Goal: Communication & Community: Answer question/provide support

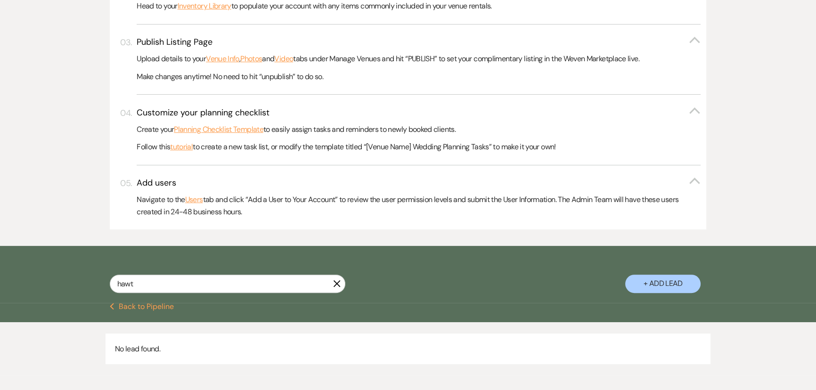
scroll to position [342, 0]
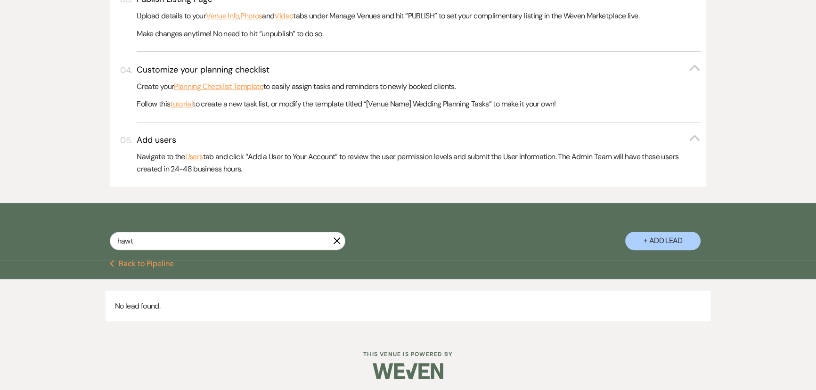
click at [166, 265] on button "Previous Back to Pipeline" at bounding box center [142, 264] width 65 height 8
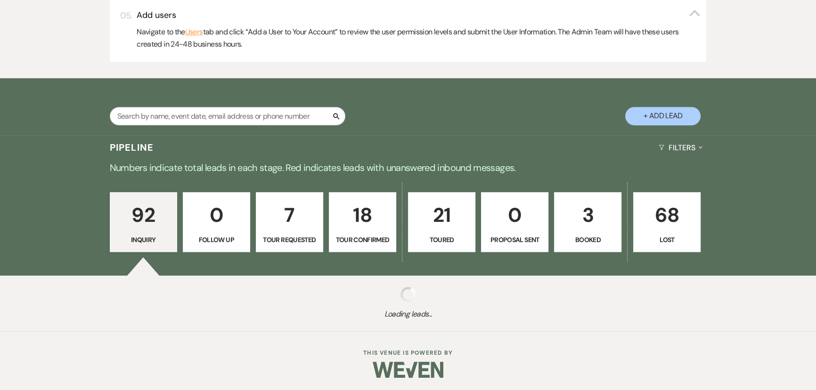
scroll to position [468, 0]
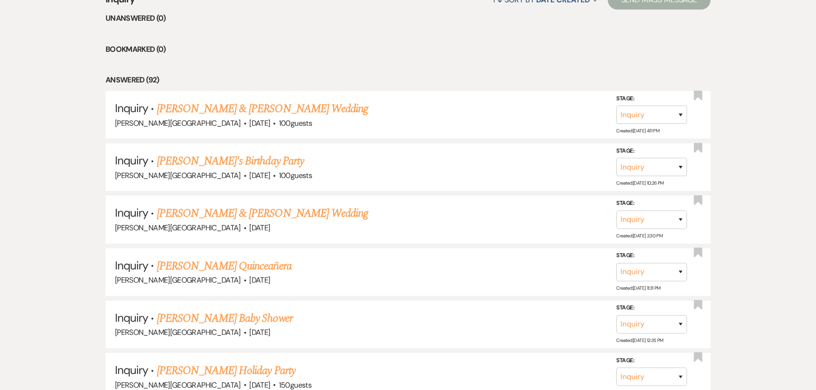
scroll to position [724, 0]
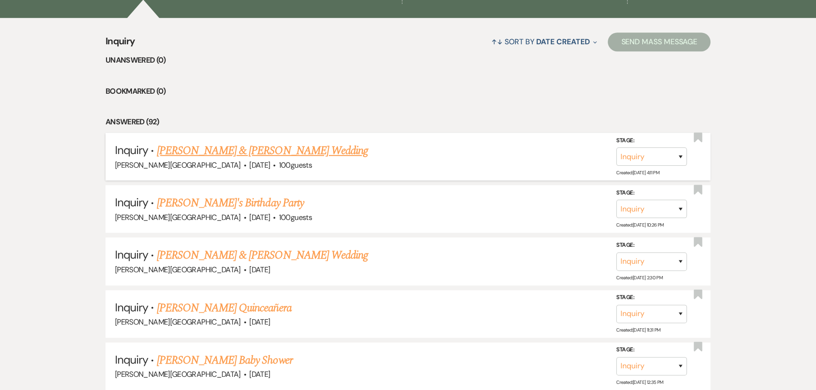
click at [183, 142] on link "[PERSON_NAME] & [PERSON_NAME] Wedding" at bounding box center [262, 150] width 211 height 17
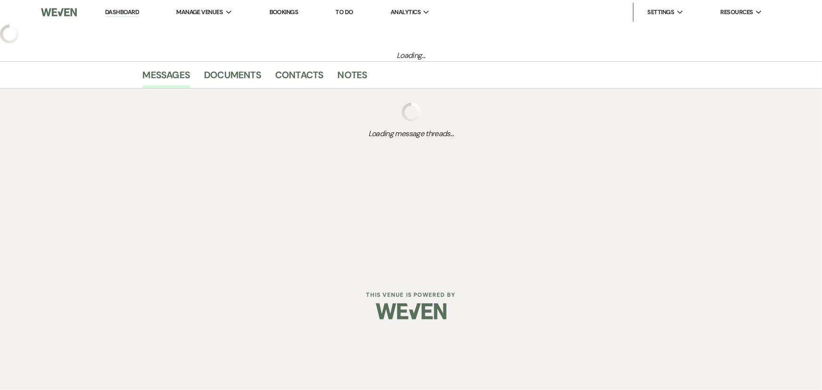
select select "5"
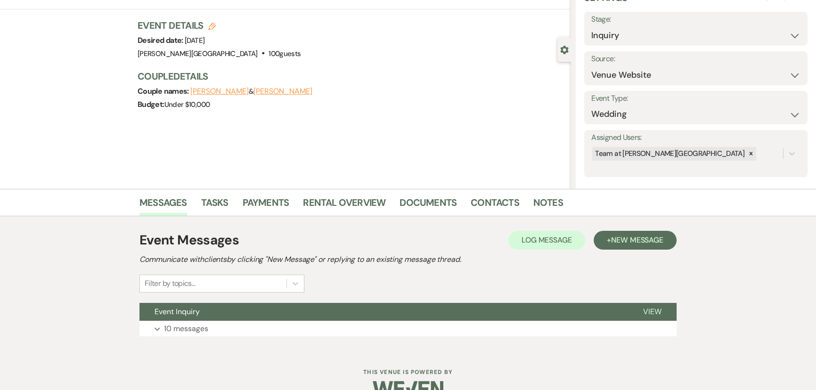
scroll to position [68, 0]
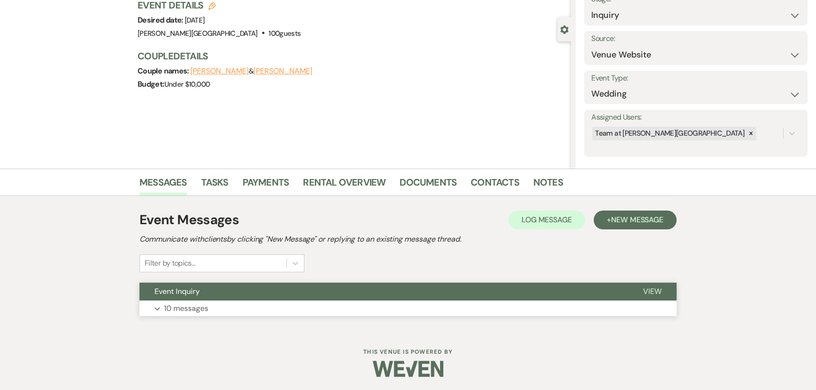
click at [171, 301] on button "Expand 10 messages" at bounding box center [407, 309] width 537 height 16
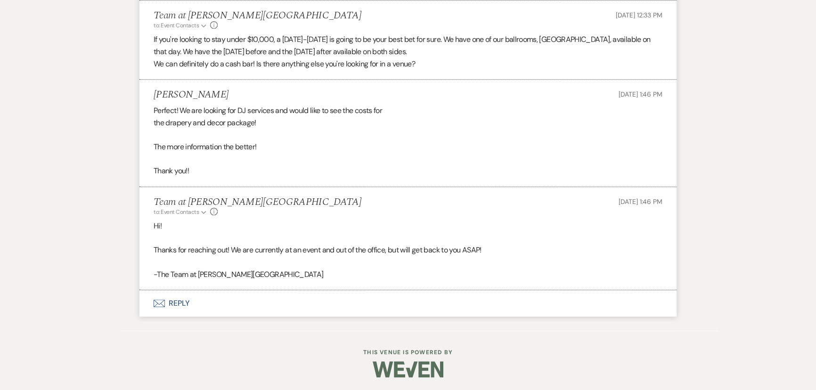
scroll to position [939, 0]
click at [179, 299] on button "Envelope Reply" at bounding box center [407, 304] width 537 height 26
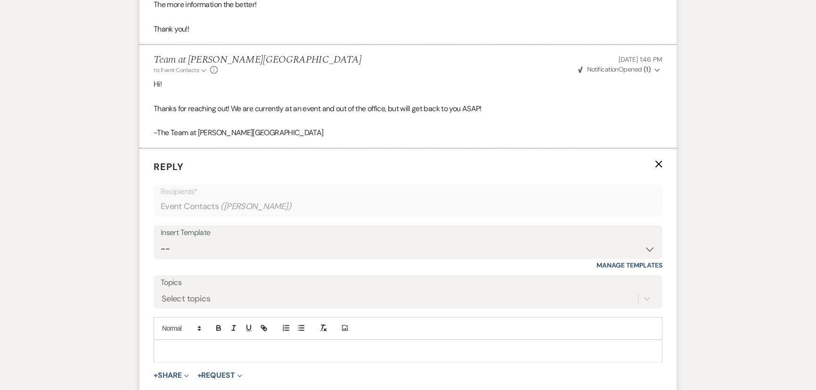
scroll to position [1163, 0]
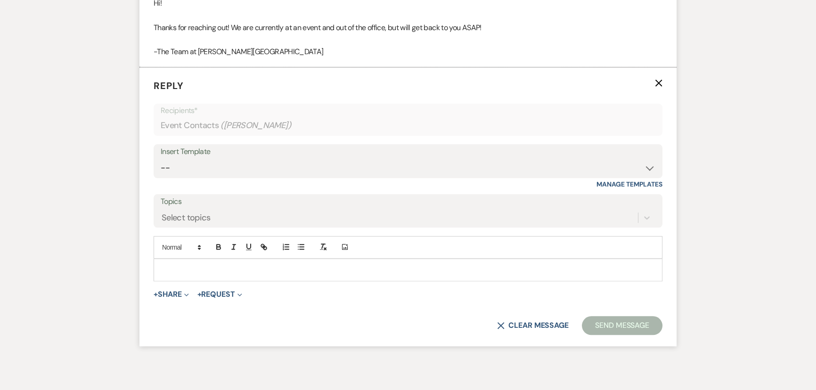
click at [174, 273] on p at bounding box center [408, 270] width 494 height 10
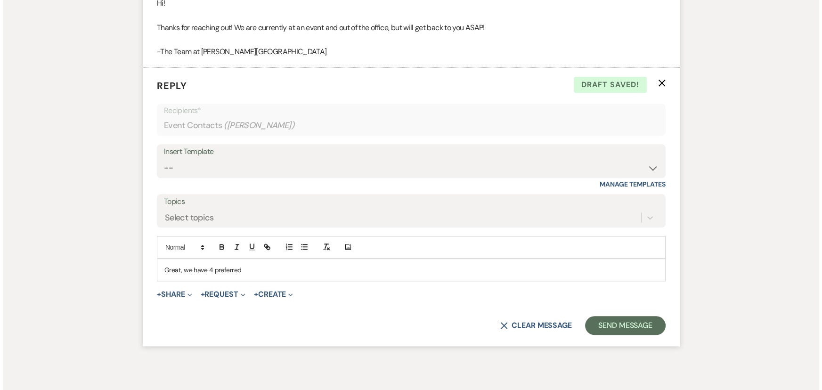
scroll to position [1204, 0]
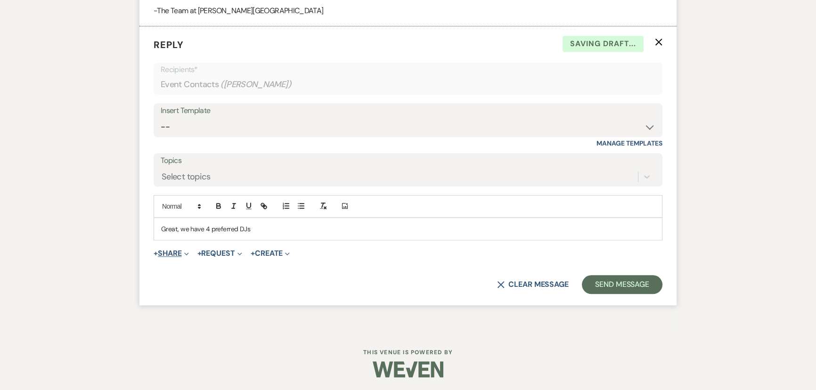
click at [169, 254] on button "+ Share Expand" at bounding box center [171, 254] width 35 height 8
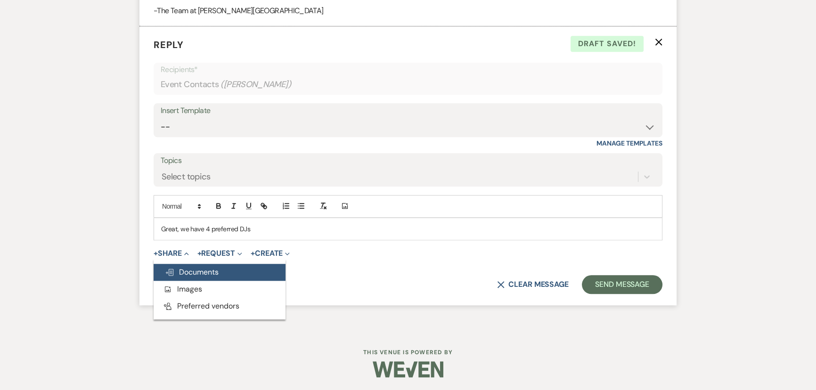
click at [189, 271] on span "Doc Upload Documents" at bounding box center [192, 272] width 54 height 10
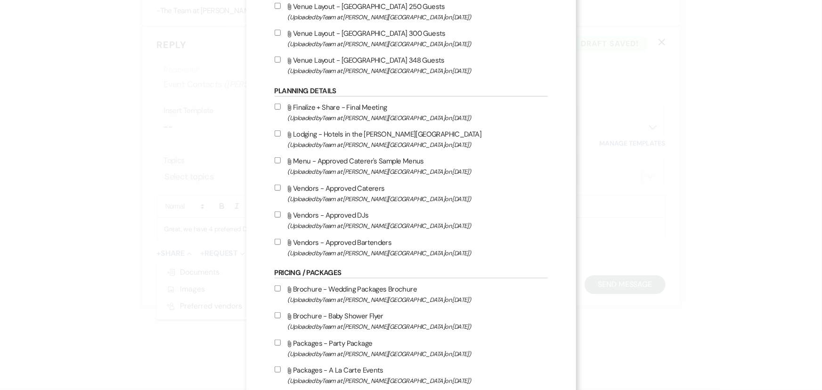
scroll to position [343, 0]
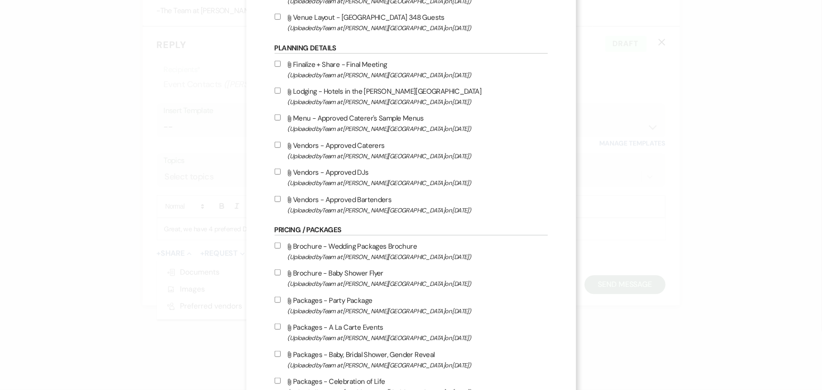
click at [316, 180] on span "(Uploaded by Team at Granberry Hills on May 5th, 2025 )" at bounding box center [418, 183] width 260 height 11
click at [281, 175] on input "Attach File Vendors - Approved DJs (Uploaded by Team at Granberry Hills on May …" at bounding box center [278, 172] width 6 height 6
checkbox input "true"
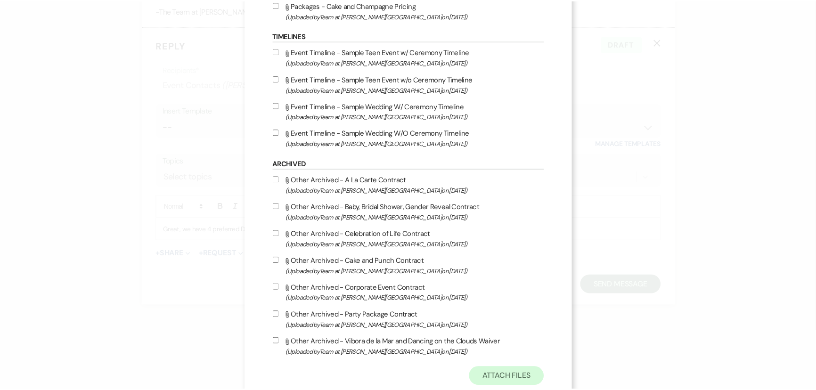
scroll to position [801, 0]
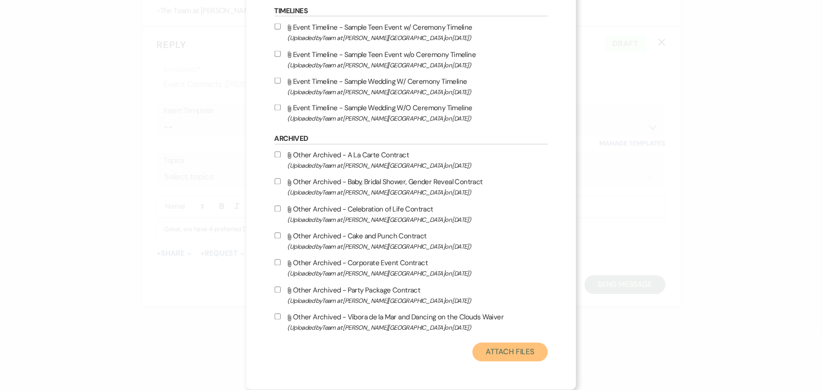
click at [538, 345] on button "Attach Files" at bounding box center [510, 352] width 75 height 19
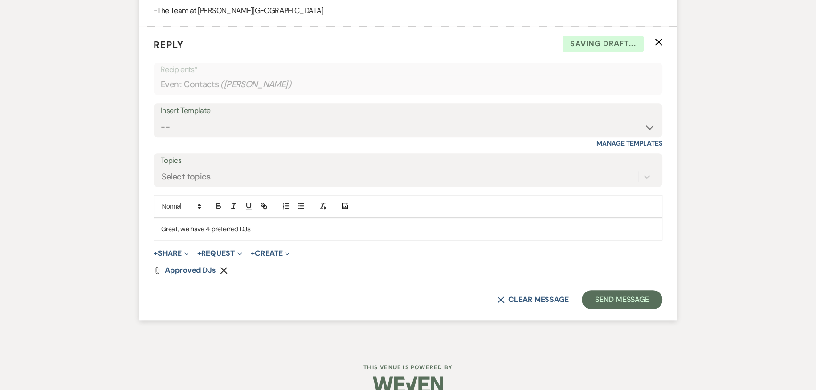
click at [259, 232] on p "Great, we have 4 preferred DJs" at bounding box center [408, 229] width 494 height 10
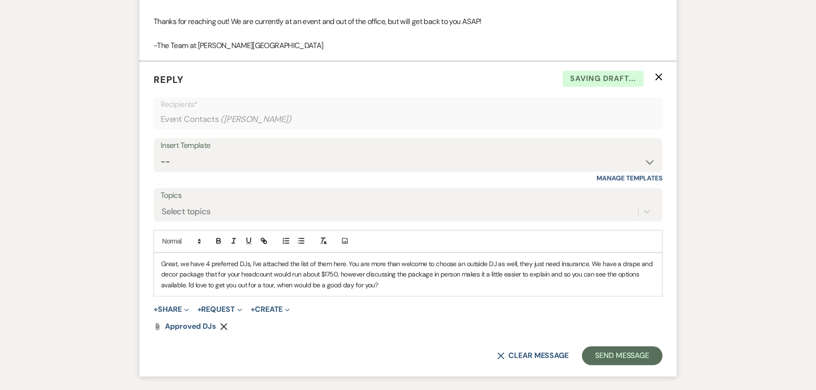
scroll to position [1239, 0]
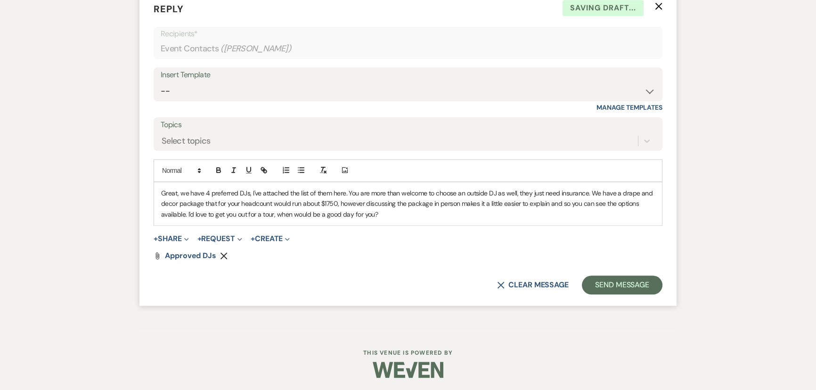
click at [645, 293] on form "Reply X Saving draft... Recipients* Event Contacts ( Vincent Nava ) Insert Temp…" at bounding box center [407, 148] width 537 height 315
click at [645, 291] on button "Send Message" at bounding box center [622, 285] width 81 height 19
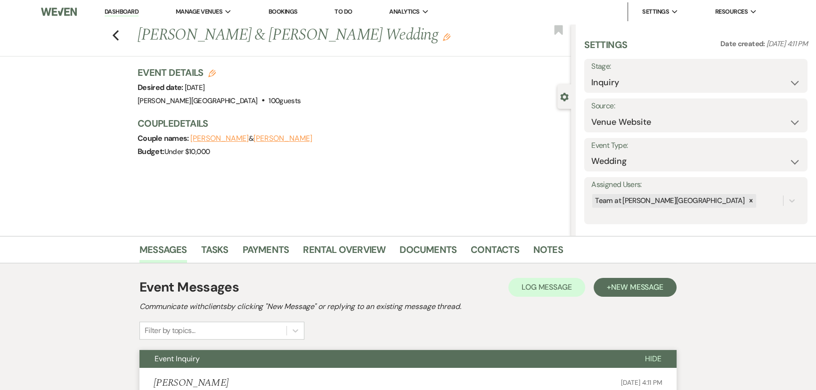
scroll to position [0, 0]
click at [119, 31] on icon "Previous" at bounding box center [115, 35] width 7 height 11
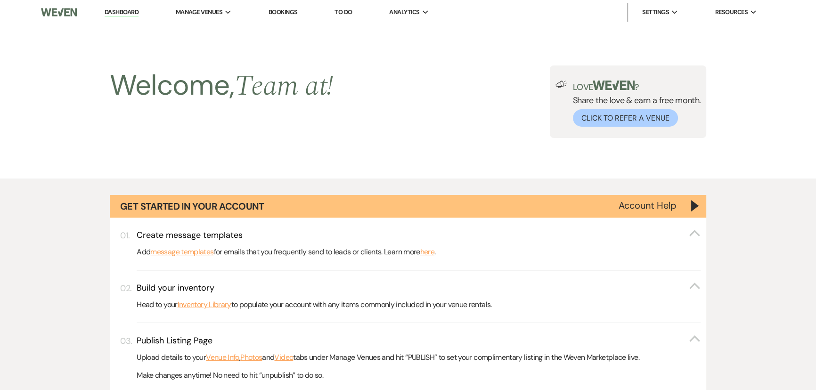
scroll to position [724, 0]
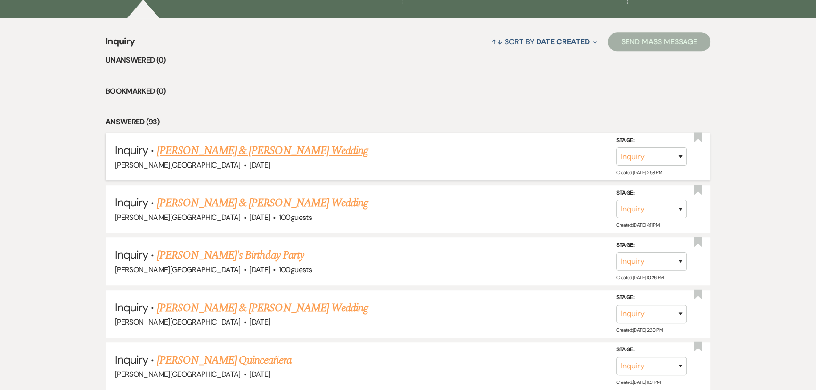
scroll to position [639, 0]
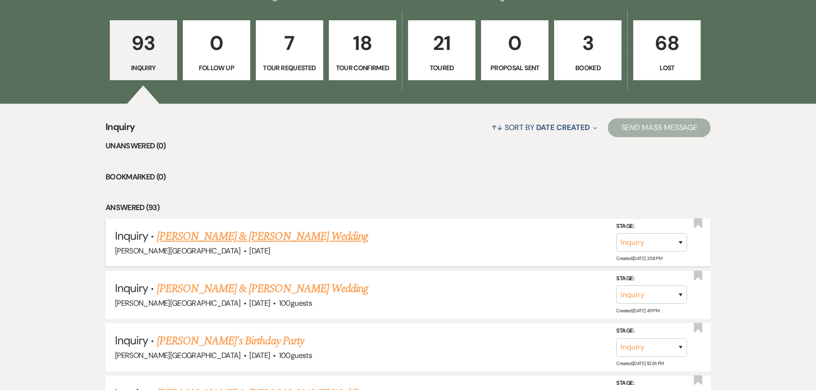
click at [199, 230] on link "[PERSON_NAME] & [PERSON_NAME] Wedding" at bounding box center [262, 236] width 211 height 17
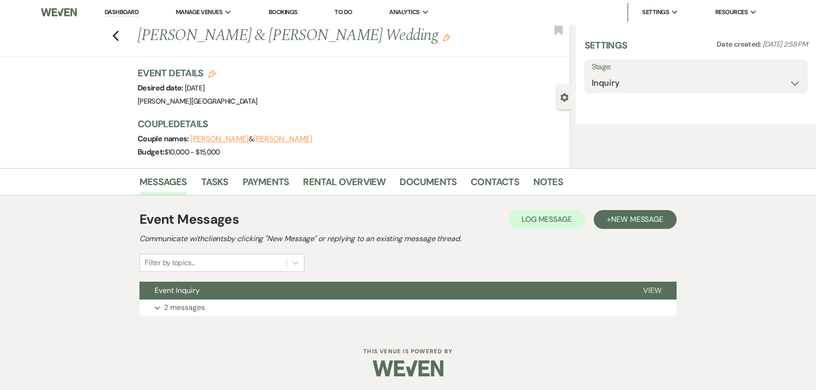
select select "5"
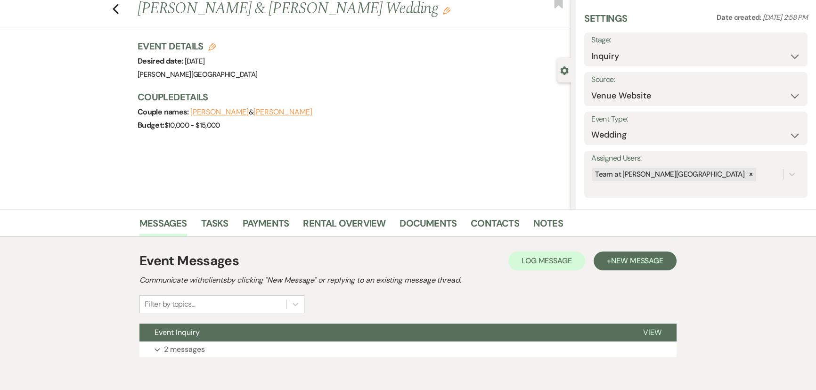
scroll to position [68, 0]
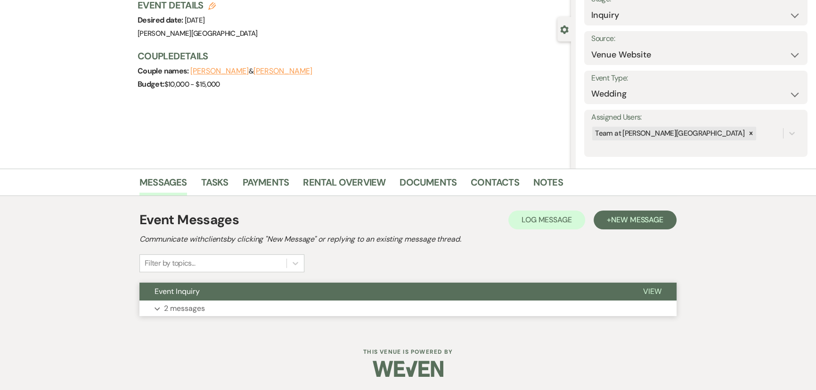
click at [165, 305] on p "2 messages" at bounding box center [184, 309] width 41 height 12
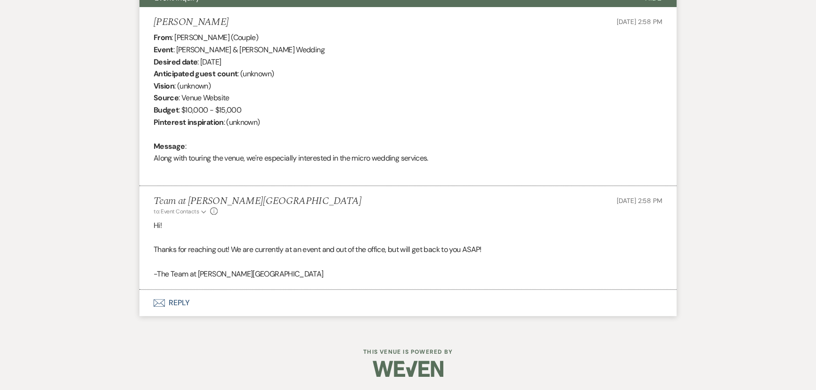
scroll to position [362, 0]
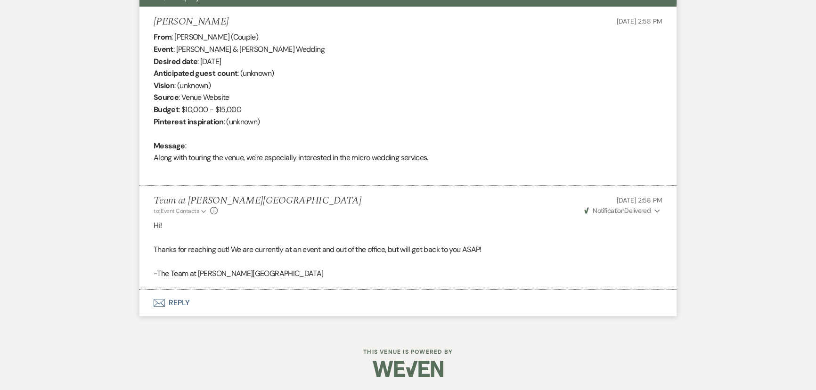
click at [164, 307] on button "Envelope Reply" at bounding box center [407, 303] width 537 height 26
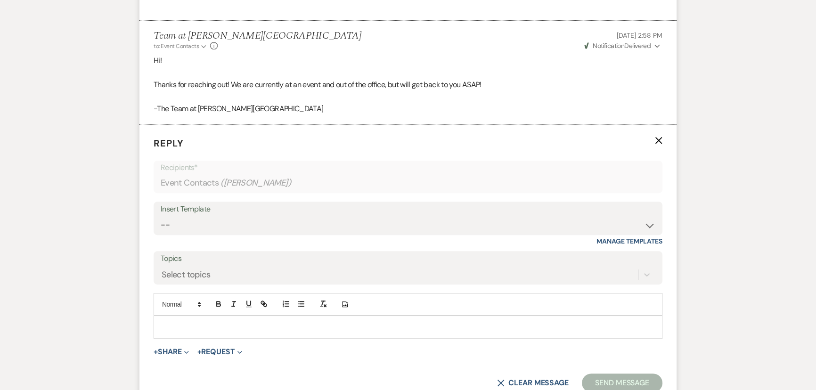
scroll to position [542, 0]
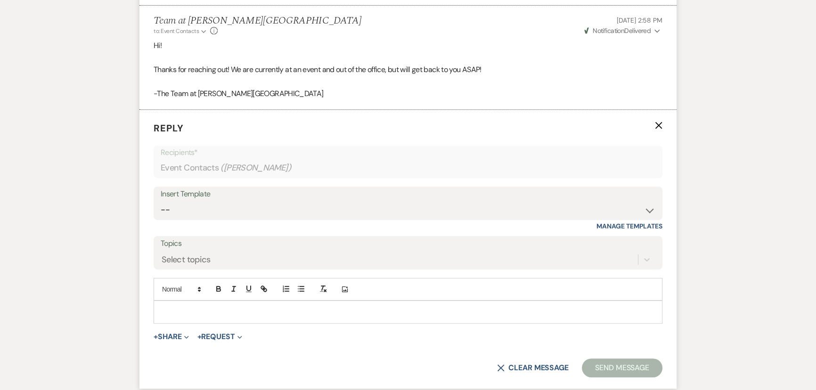
click at [230, 309] on p at bounding box center [408, 312] width 494 height 10
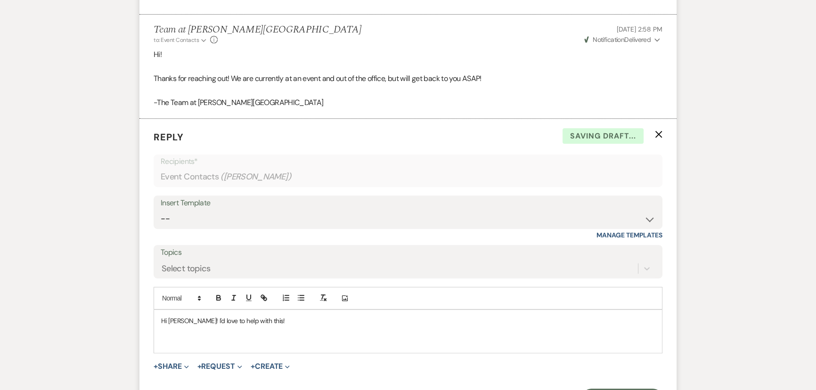
scroll to position [596, 0]
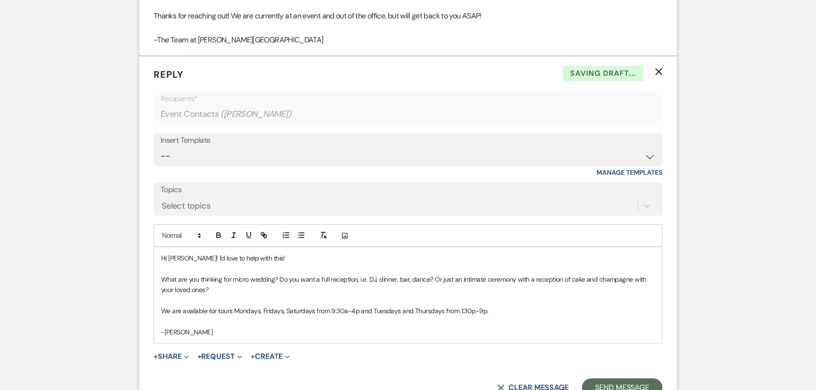
click at [233, 310] on p "We are available for tours Mondays, Fridays, Saturdays from 9:30a-4p and Tuesda…" at bounding box center [408, 311] width 494 height 10
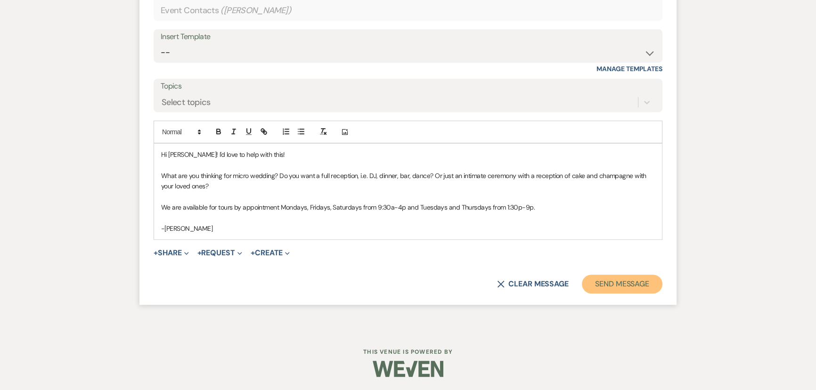
click at [606, 291] on button "Send Message" at bounding box center [622, 284] width 81 height 19
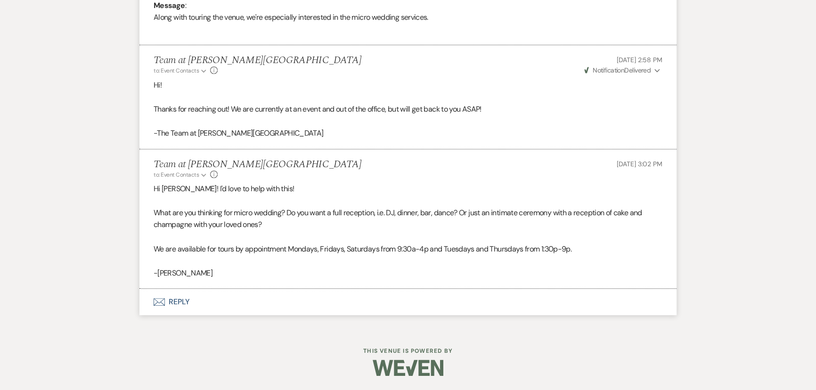
scroll to position [501, 0]
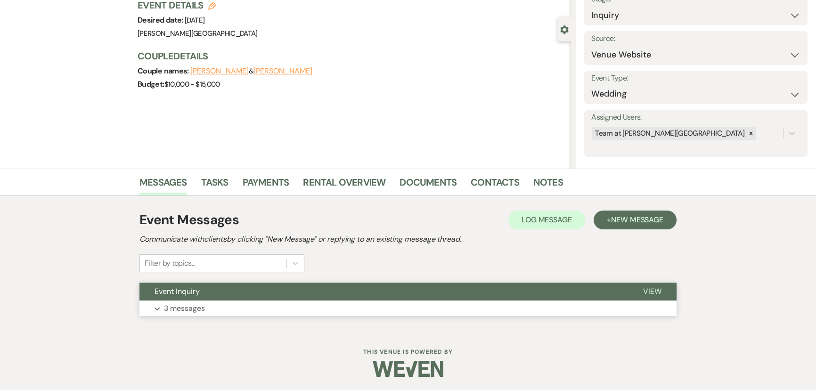
click at [199, 305] on p "3 messages" at bounding box center [184, 309] width 41 height 12
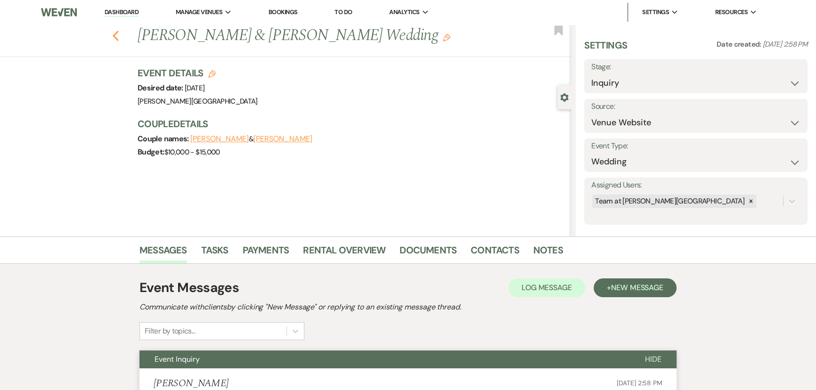
click at [119, 32] on icon "Previous" at bounding box center [115, 35] width 7 height 11
